Goal: Task Accomplishment & Management: Complete application form

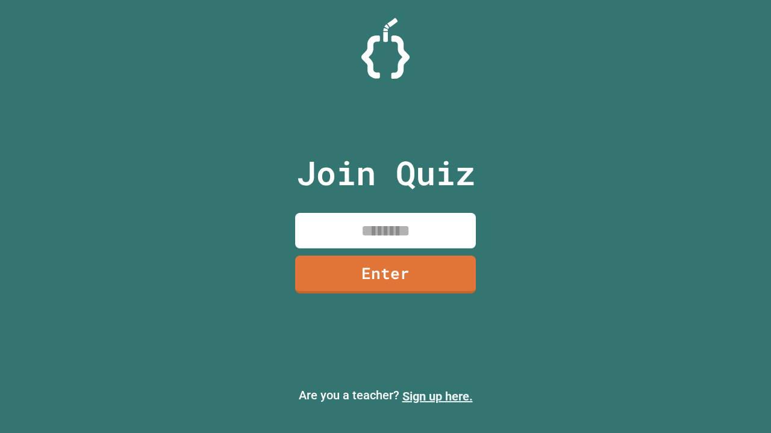
click at [437, 397] on link "Sign up here." at bounding box center [437, 397] width 70 height 14
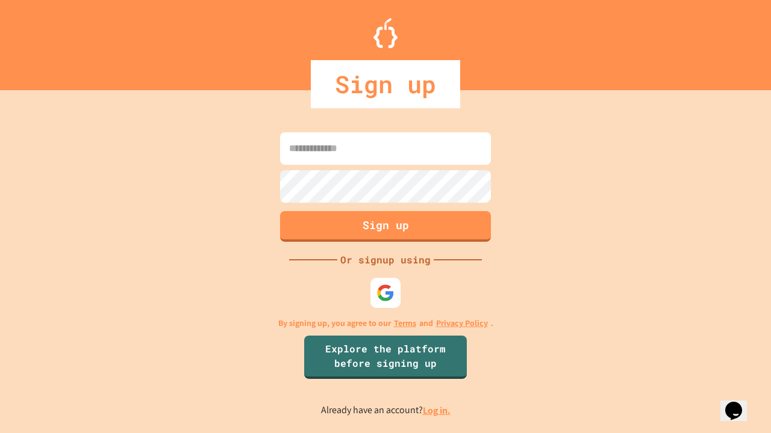
click at [437, 411] on link "Log in." at bounding box center [437, 411] width 28 height 13
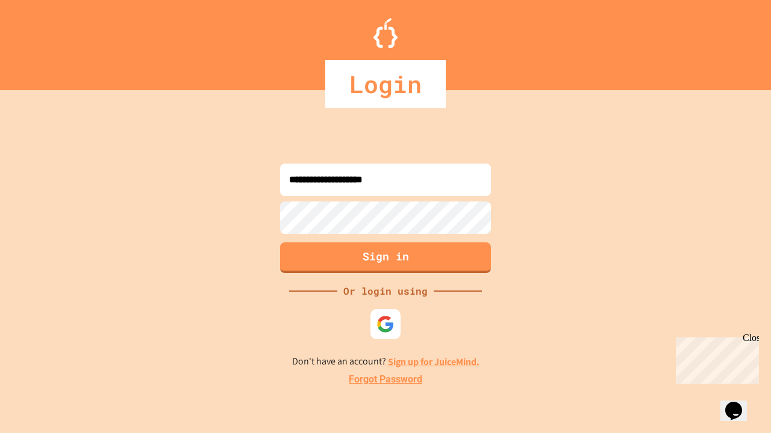
type input "**********"
